Goal: Transaction & Acquisition: Purchase product/service

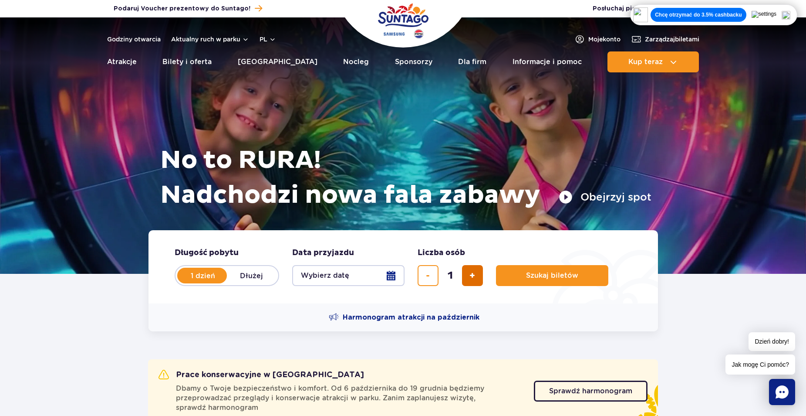
click at [476, 274] on button "dodaj bilet" at bounding box center [472, 275] width 21 height 21
type input "2"
click at [521, 280] on button "Szukaj biletów" at bounding box center [552, 275] width 112 height 21
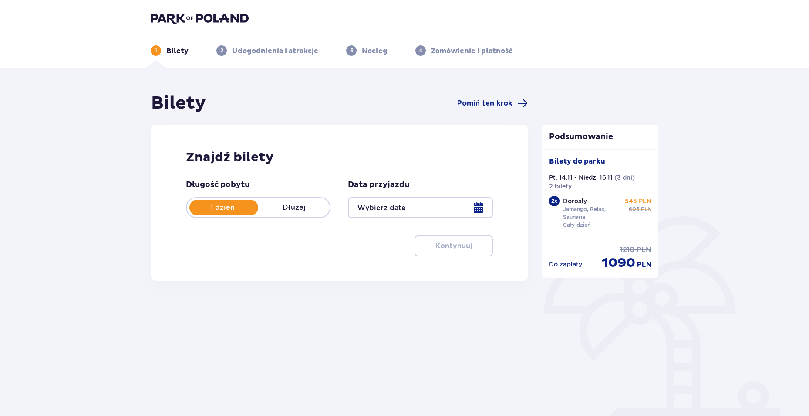
type input "[DATE] - [DATE]"
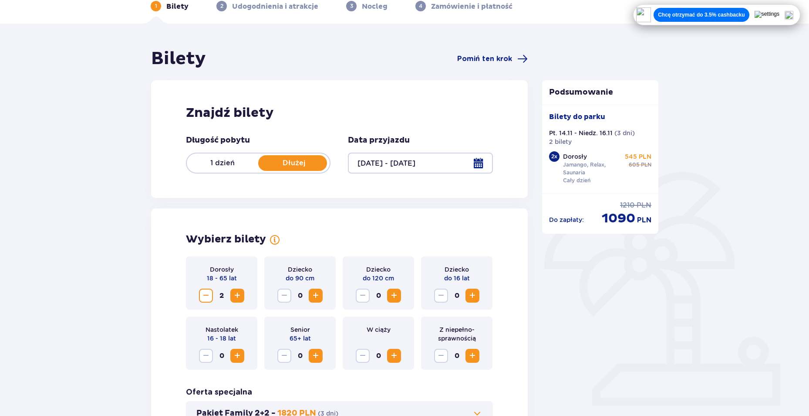
scroll to position [87, 0]
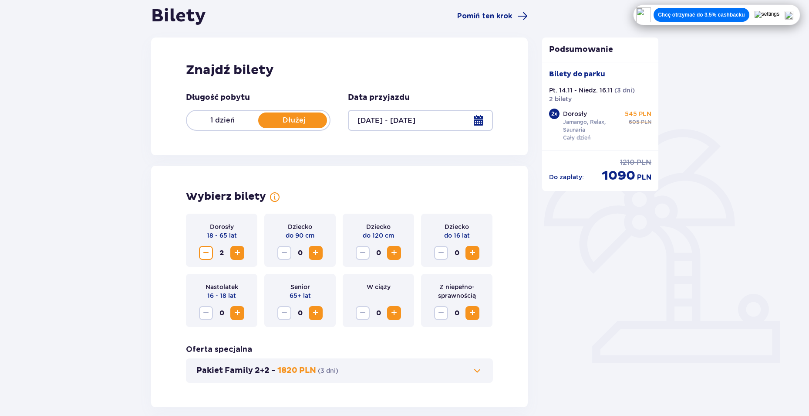
click at [474, 118] on div at bounding box center [420, 120] width 145 height 21
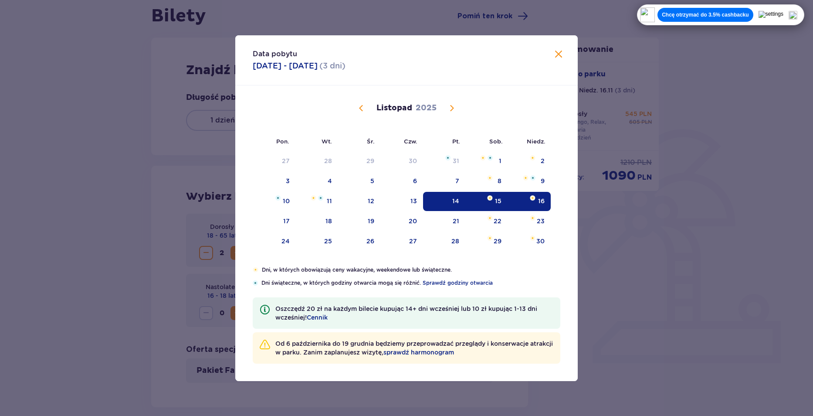
click at [558, 57] on span "Zamknij" at bounding box center [558, 54] width 10 height 10
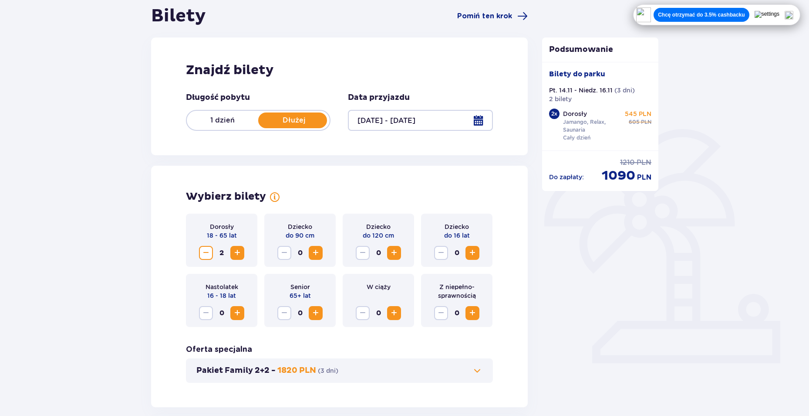
click at [255, 117] on p "1 dzień" at bounding box center [222, 120] width 71 height 10
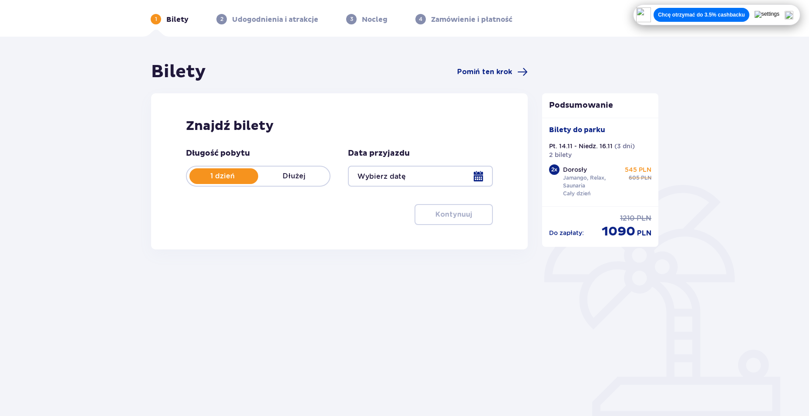
scroll to position [31, 0]
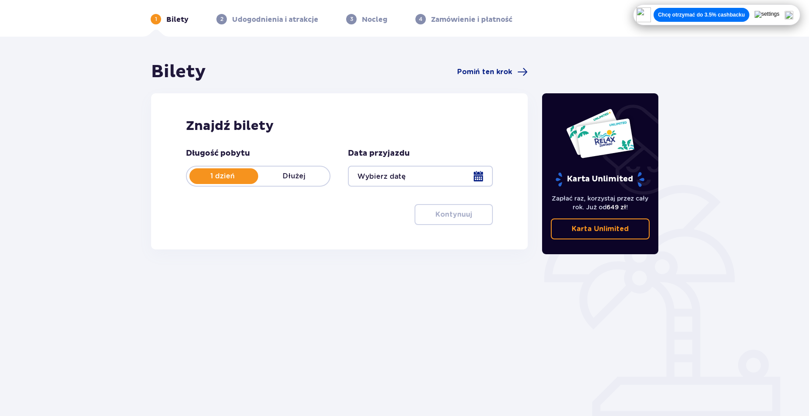
click at [441, 142] on div "Znajdź bilety Długość pobytu 1 dzień Dłużej Data przyjazdu Kontynuuj Przejdź do…" at bounding box center [339, 171] width 377 height 156
click at [242, 177] on p "1 dzień" at bounding box center [222, 176] width 71 height 10
click at [243, 176] on p "1 dzień" at bounding box center [222, 176] width 71 height 10
click at [404, 180] on div at bounding box center [420, 176] width 145 height 21
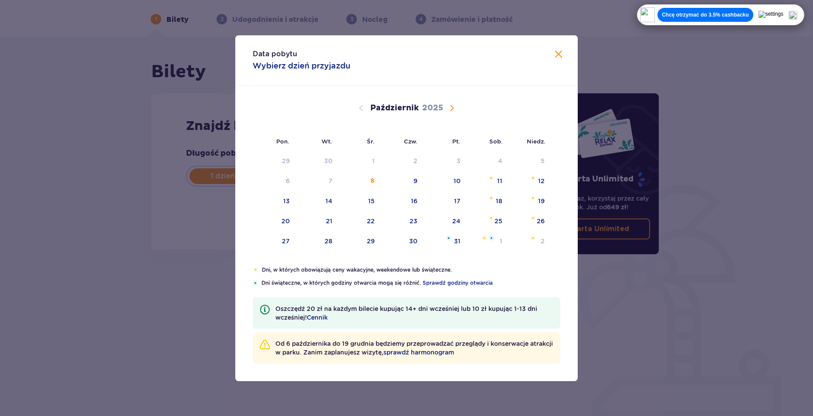
click at [451, 109] on span "Następny miesiąc" at bounding box center [451, 108] width 10 height 10
click at [496, 201] on div "15" at bounding box center [498, 200] width 7 height 9
type input "[DATE]"
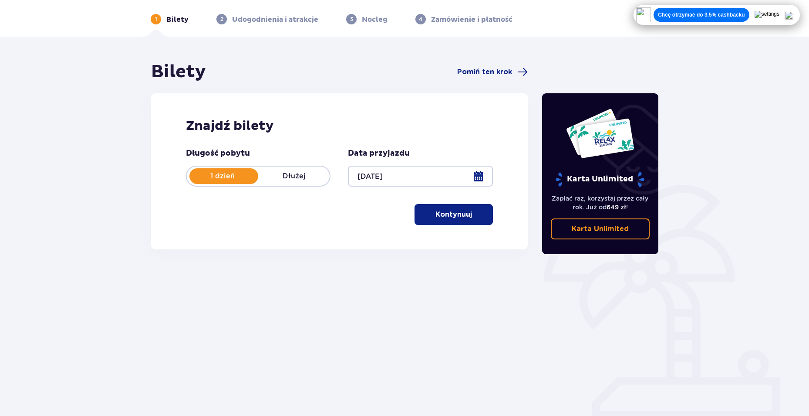
click at [469, 214] on span "button" at bounding box center [474, 214] width 10 height 10
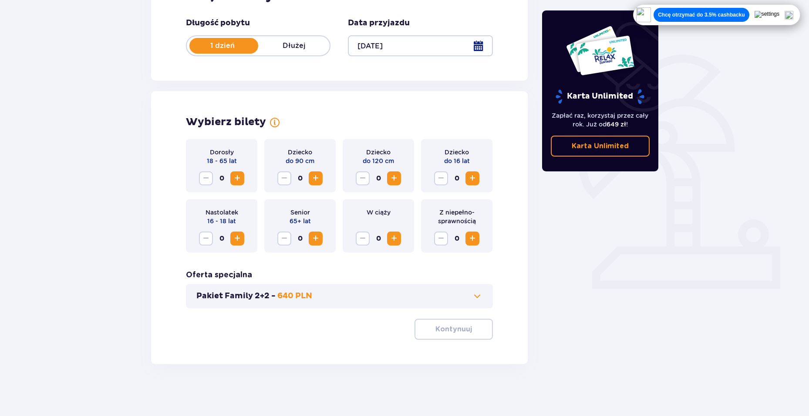
scroll to position [162, 0]
click at [239, 175] on span "Zwiększ" at bounding box center [237, 177] width 10 height 10
click at [444, 325] on p "Kontynuuj" at bounding box center [454, 329] width 37 height 10
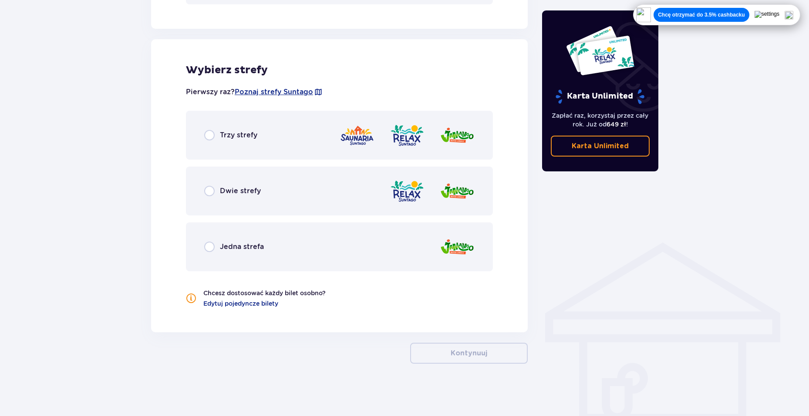
click at [252, 135] on span "Trzy strefy" at bounding box center [238, 135] width 37 height 10
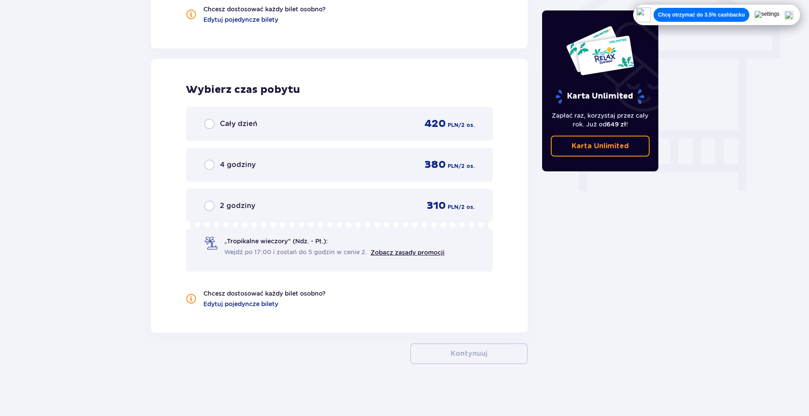
scroll to position [749, 0]
click at [274, 126] on div "Cały dzień 420 PLN / 2 os." at bounding box center [339, 123] width 271 height 13
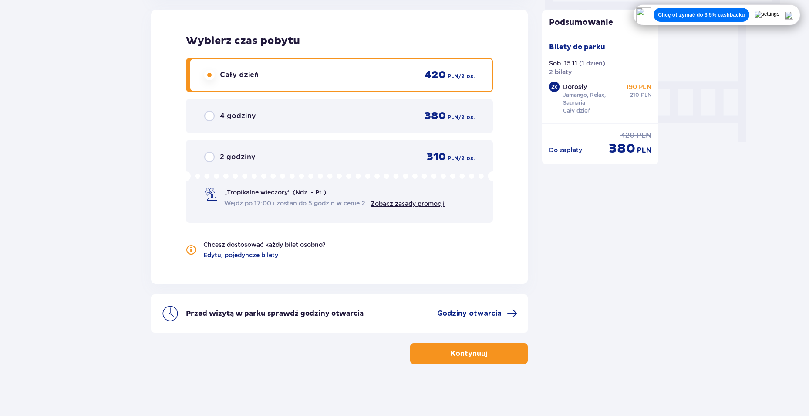
scroll to position [798, 0]
click at [491, 353] on span "button" at bounding box center [489, 353] width 10 height 10
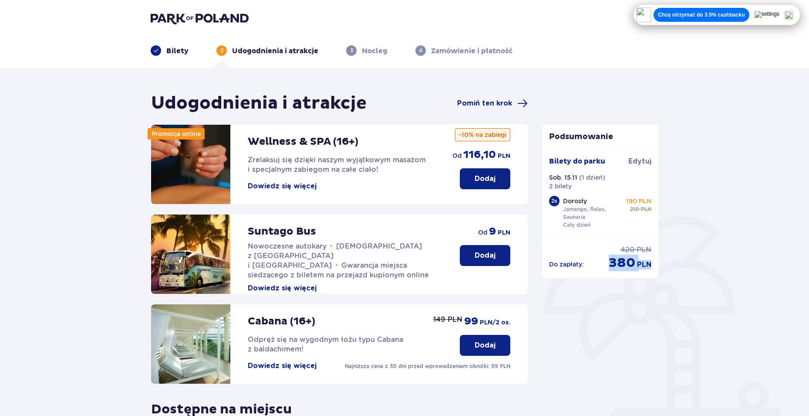
drag, startPoint x: 608, startPoint y: 266, endPoint x: 656, endPoint y: 267, distance: 48.4
click at [656, 267] on div "Do zapłaty : cena regularna 420 PLN cena po obniżce 380 PLN" at bounding box center [600, 254] width 117 height 34
click at [757, 311] on div "Udogodnienia i atrakcje Pomiń ten krok Promocja online Wellness & SPA (16+) Zre…" at bounding box center [404, 329] width 809 height 523
drag, startPoint x: 627, startPoint y: 302, endPoint x: 587, endPoint y: 297, distance: 40.4
click at [587, 297] on div "Podsumowanie Dodano bilety do zamówienia Bilety do parku [GEOGRAPHIC_DATA] Sob.…" at bounding box center [600, 315] width 131 height 446
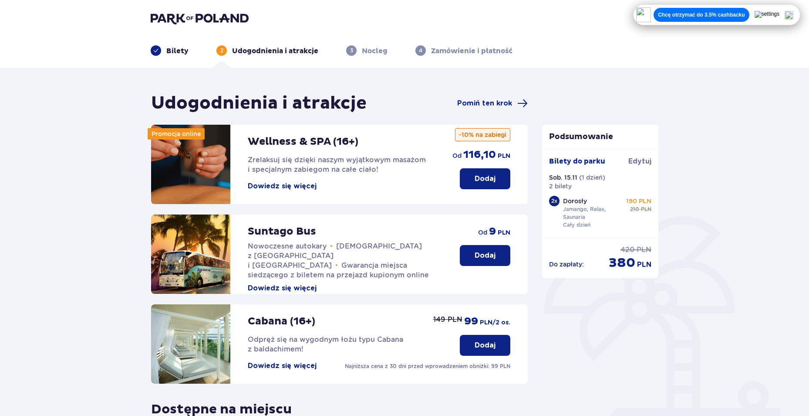
click at [545, 94] on div "Podsumowanie Dodano bilety do zamówienia Bilety do parku [GEOGRAPHIC_DATA] Sob.…" at bounding box center [600, 315] width 131 height 446
drag, startPoint x: 624, startPoint y: 200, endPoint x: 643, endPoint y: 200, distance: 19.2
click at [643, 200] on div "Dorosły Jamango, Relax, Saunaria Cały dzień 190 PLN cena regularna 210 PLN" at bounding box center [607, 212] width 89 height 32
click at [674, 203] on div "Udogodnienia i atrakcje Pomiń ten krok Promocja online Wellness & SPA (16+) Zre…" at bounding box center [404, 329] width 809 height 523
click at [635, 162] on span "Edytuj" at bounding box center [640, 161] width 23 height 10
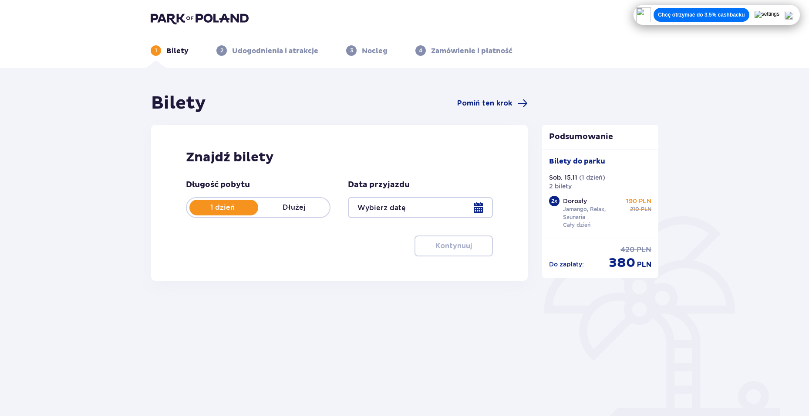
type input "[DATE]"
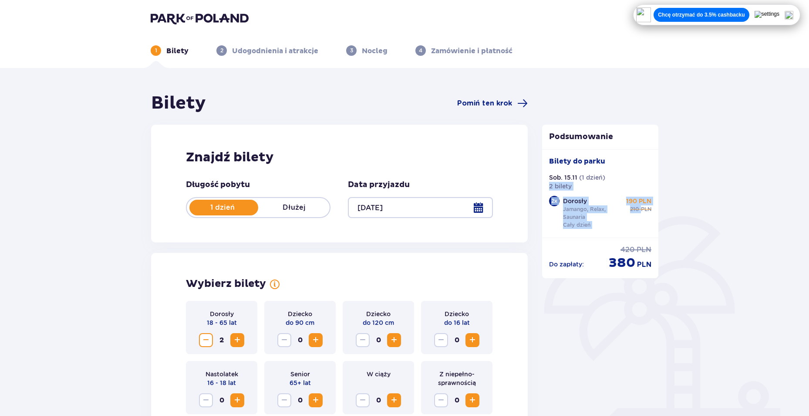
drag, startPoint x: 636, startPoint y: 196, endPoint x: 623, endPoint y: 183, distance: 17.6
click at [623, 183] on div "Bilety do [GEOGRAPHIC_DATA]. 15.11 ( 1 dzień ) 2 bilety 2 x Dorosły Jamango, Re…" at bounding box center [600, 193] width 103 height 74
